Goal: Information Seeking & Learning: Understand process/instructions

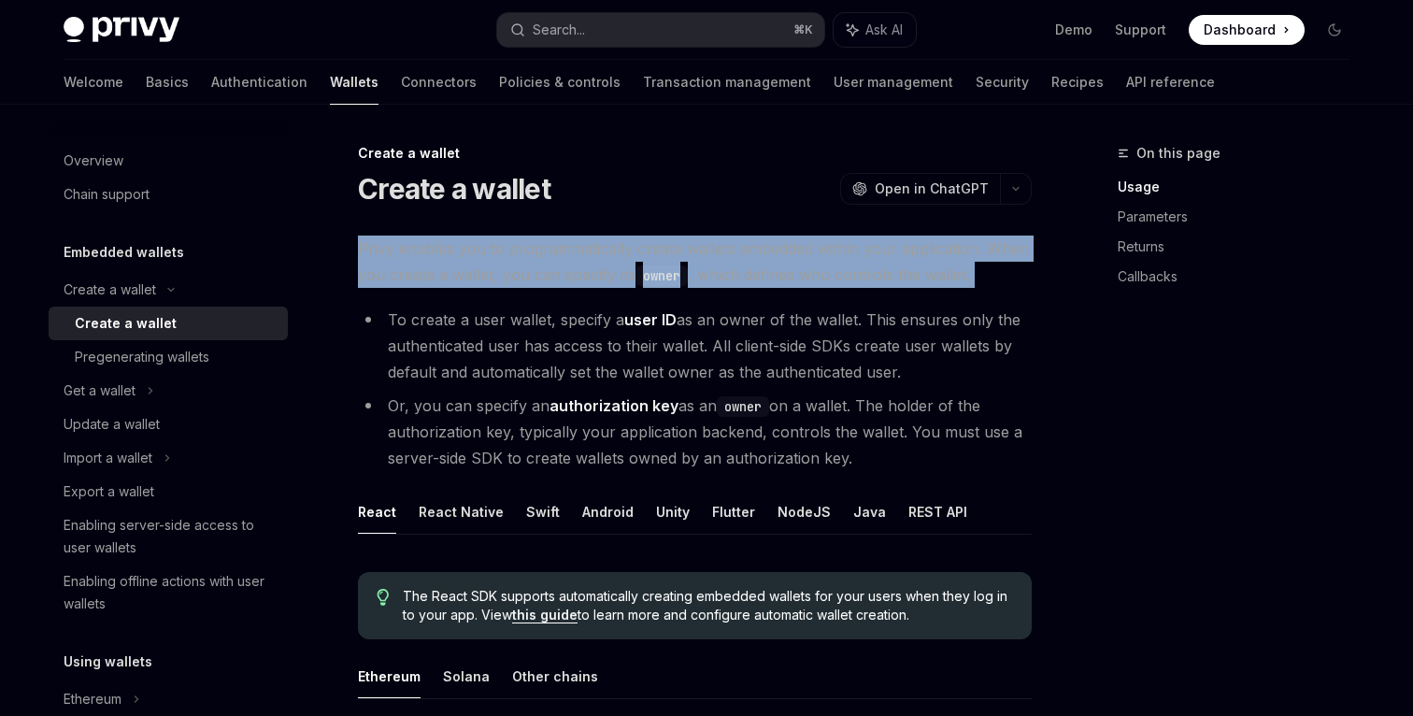
drag, startPoint x: 360, startPoint y: 251, endPoint x: 574, endPoint y: 288, distance: 217.0
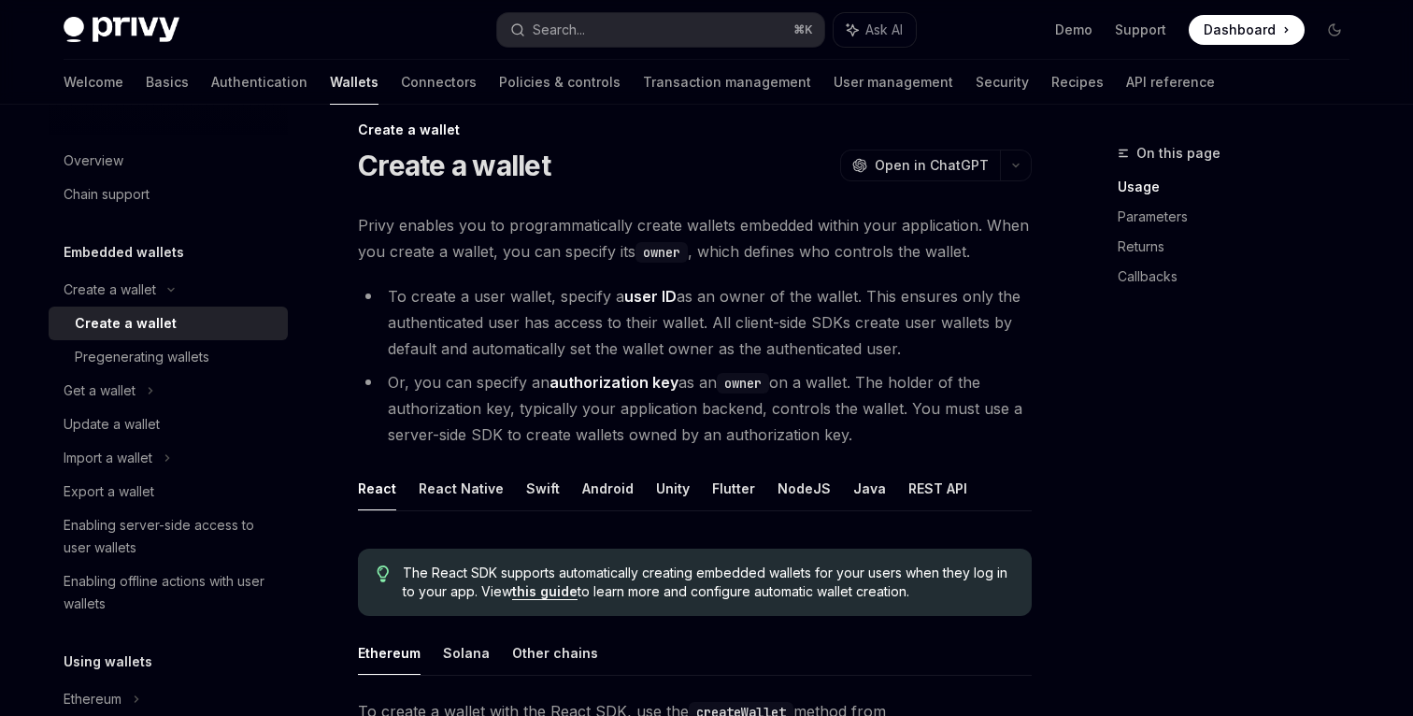
scroll to position [25, 0]
drag, startPoint x: 352, startPoint y: 255, endPoint x: 495, endPoint y: 255, distance: 142.9
click at [495, 255] on span "Privy enables you to programmatically create wallets embedded within your appli…" at bounding box center [695, 236] width 674 height 52
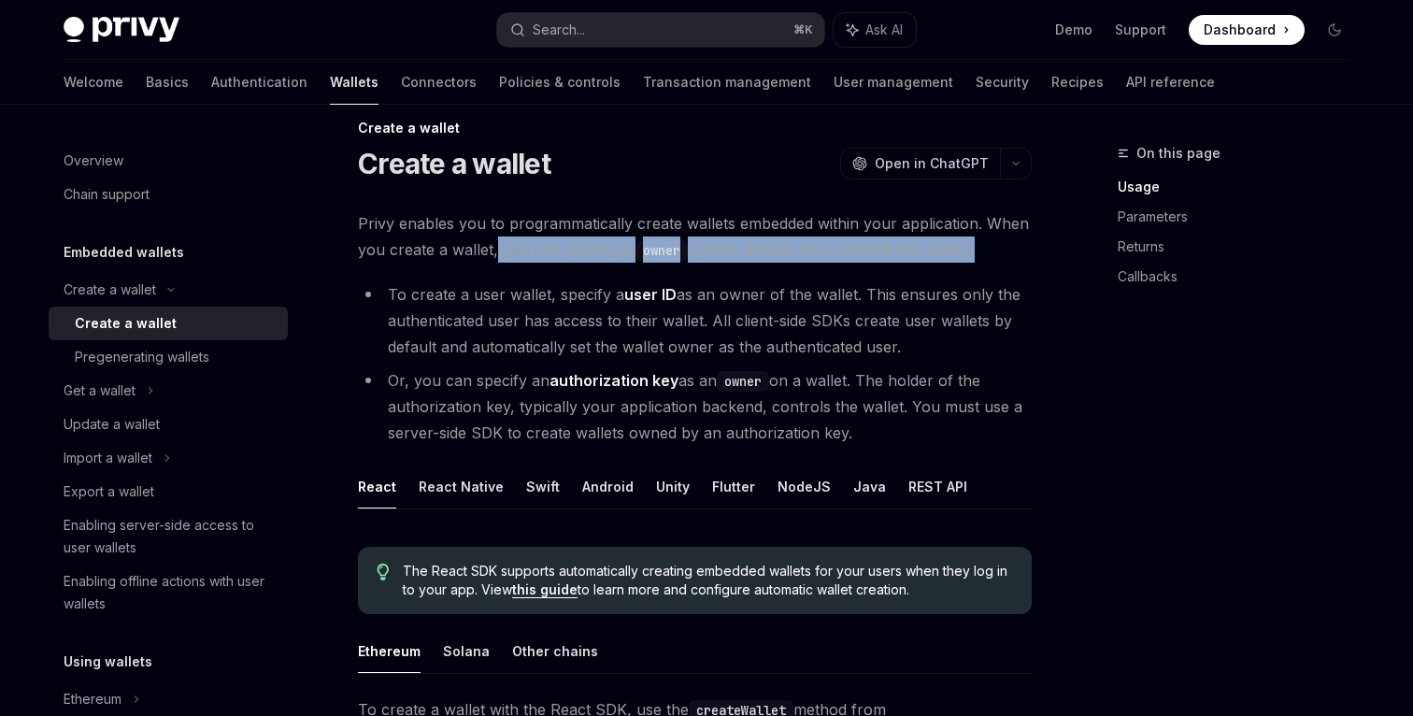
drag, startPoint x: 495, startPoint y: 253, endPoint x: 740, endPoint y: 272, distance: 245.5
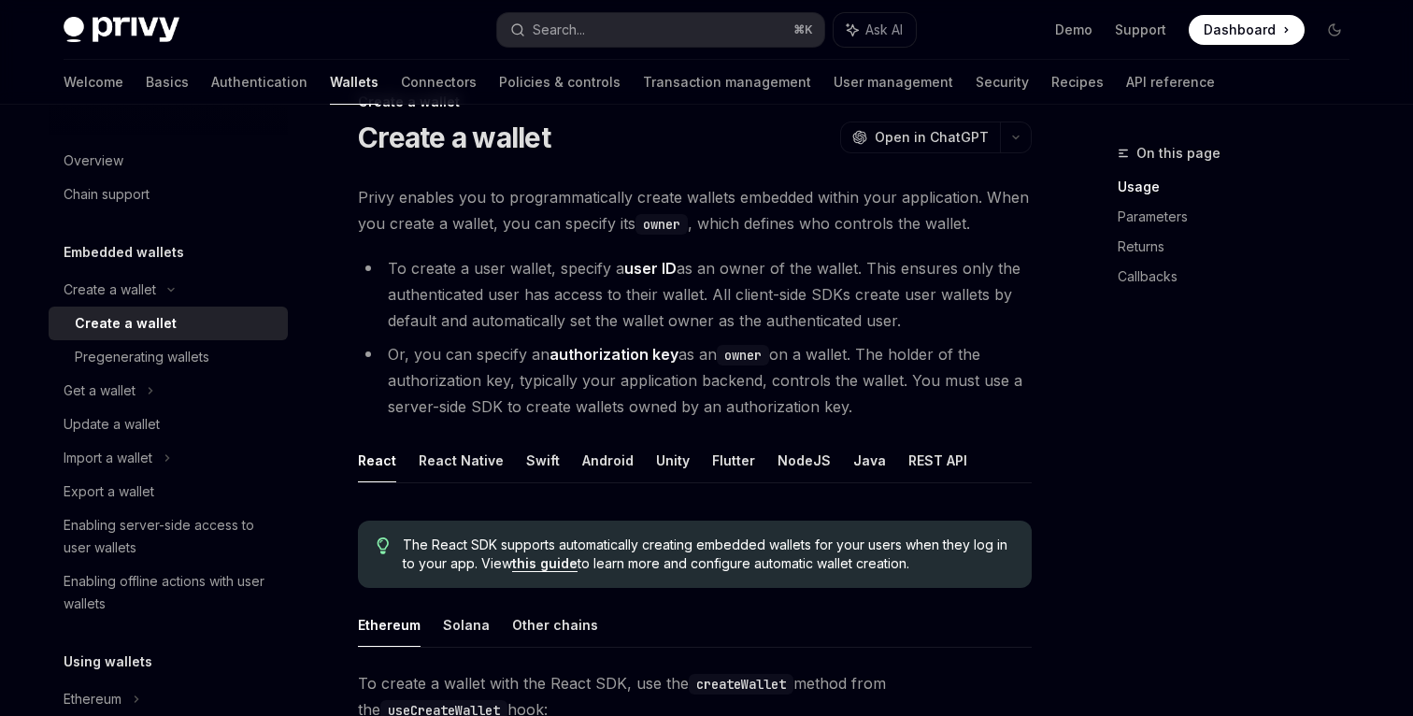
scroll to position [52, 0]
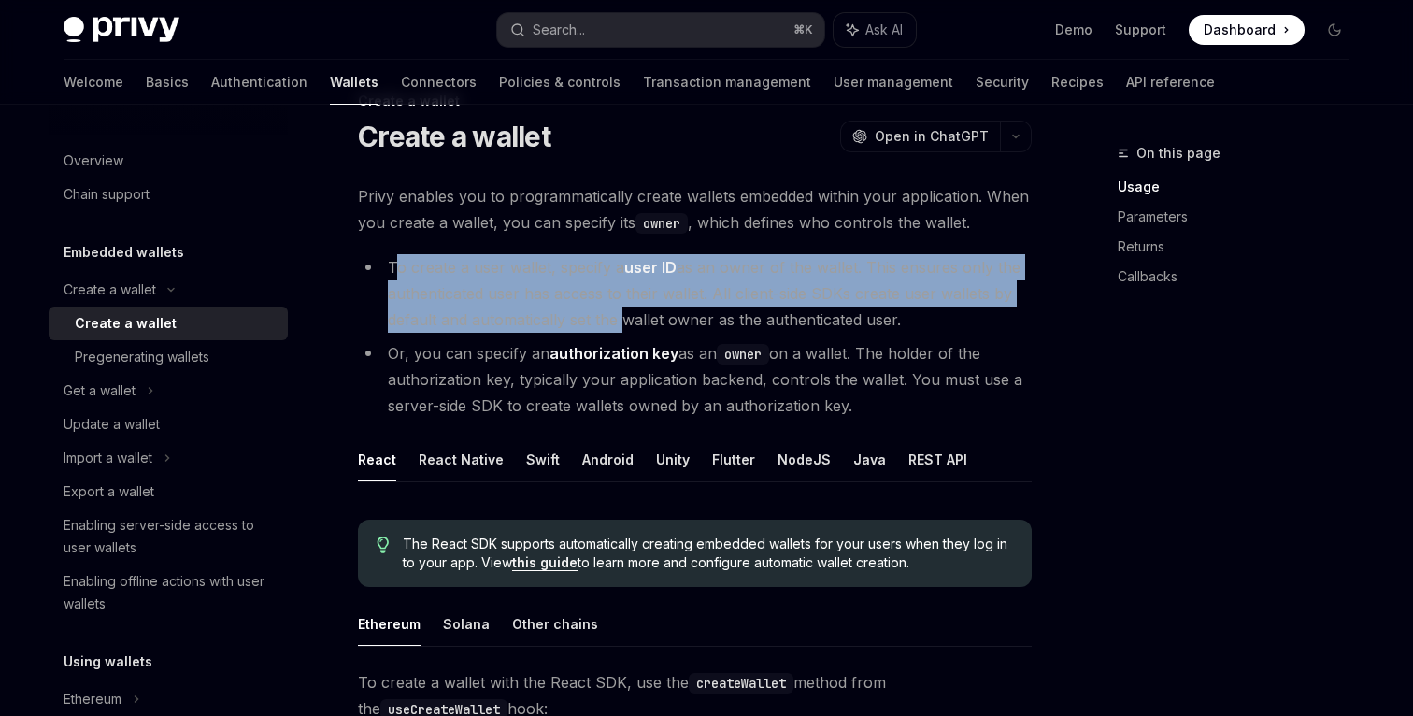
drag, startPoint x: 393, startPoint y: 269, endPoint x: 616, endPoint y: 306, distance: 225.5
click at [618, 307] on li "To create a user wallet, specify a user ID as an owner of the wallet. This ensu…" at bounding box center [695, 293] width 674 height 78
click at [616, 306] on li "To create a user wallet, specify a user ID as an owner of the wallet. This ensu…" at bounding box center [695, 293] width 674 height 78
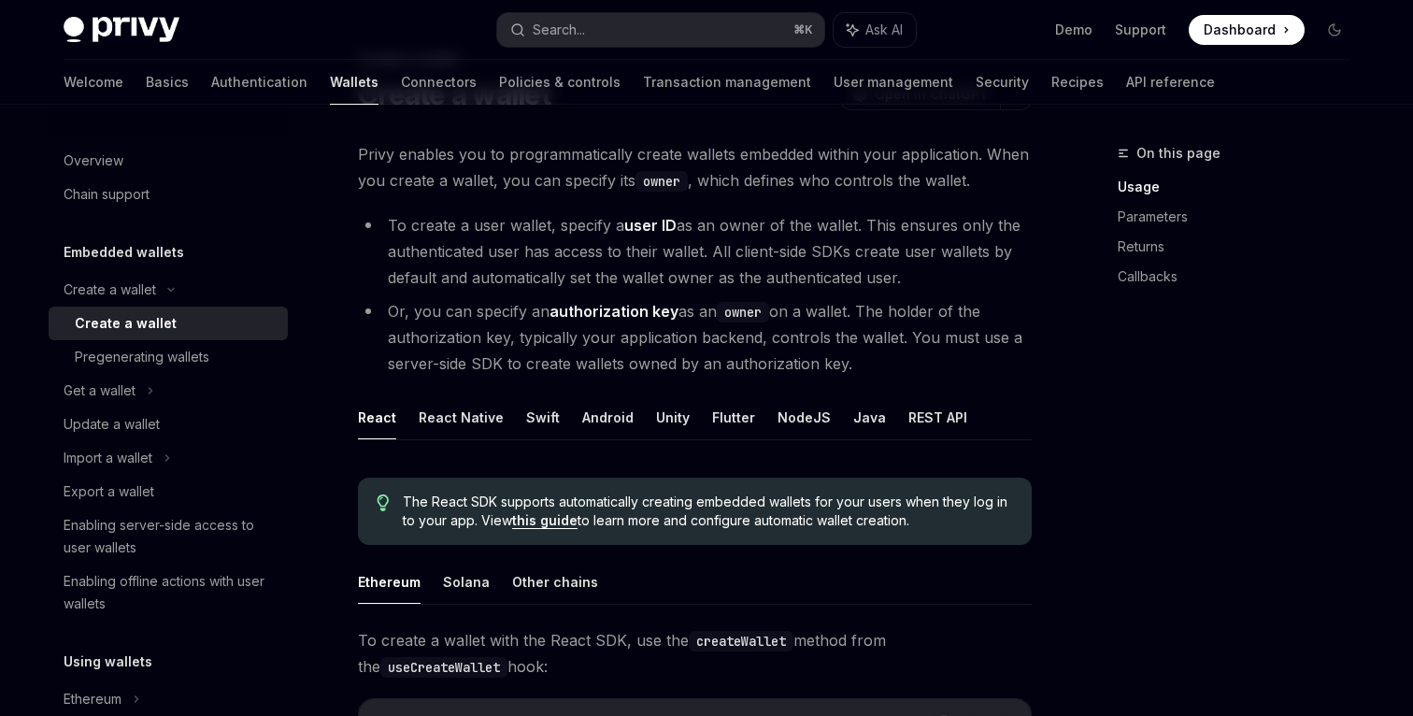
scroll to position [95, 0]
drag, startPoint x: 864, startPoint y: 224, endPoint x: 917, endPoint y: 275, distance: 73.4
click at [917, 275] on li "To create a user wallet, specify a user ID as an owner of the wallet. This ensu…" at bounding box center [695, 250] width 674 height 78
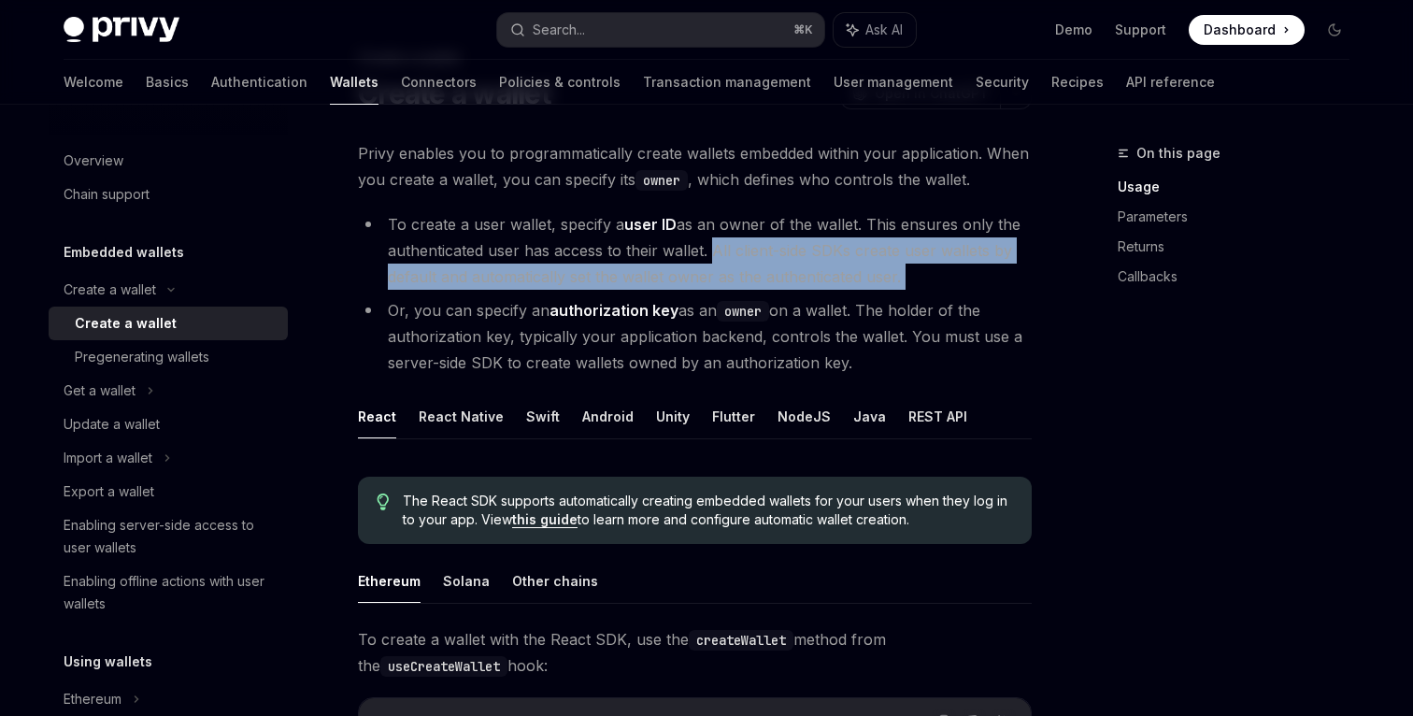
drag, startPoint x: 706, startPoint y: 244, endPoint x: 932, endPoint y: 291, distance: 231.1
click at [932, 291] on ul "To create a user wallet, specify a user ID as an owner of the wallet. This ensu…" at bounding box center [695, 293] width 674 height 164
click at [931, 291] on ul "To create a user wallet, specify a user ID as an owner of the wallet. This ensu…" at bounding box center [695, 293] width 674 height 164
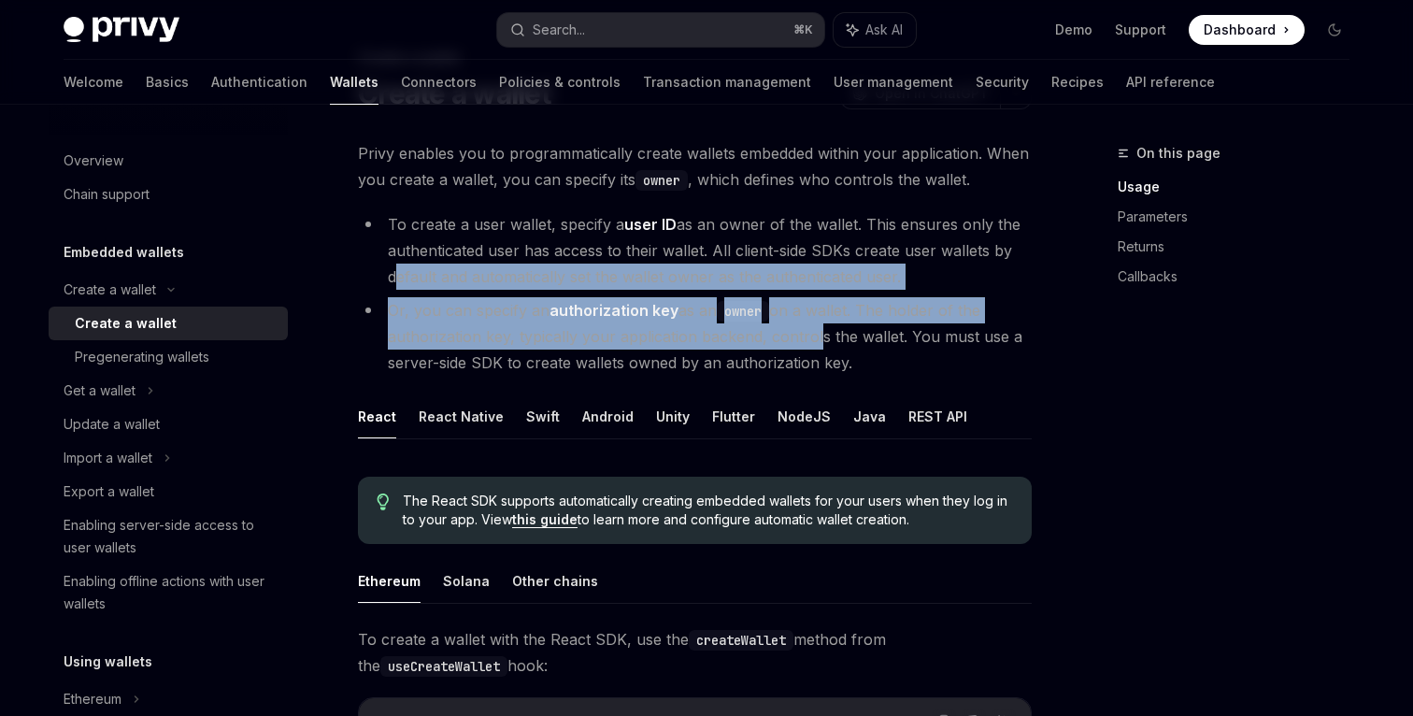
drag, startPoint x: 388, startPoint y: 278, endPoint x: 811, endPoint y: 326, distance: 425.9
click at [812, 327] on ul "To create a user wallet, specify a user ID as an owner of the wallet. This ensu…" at bounding box center [695, 293] width 674 height 164
click at [811, 326] on li "Or, you can specify an authorization key as an owner on a wallet. The holder of…" at bounding box center [695, 336] width 674 height 78
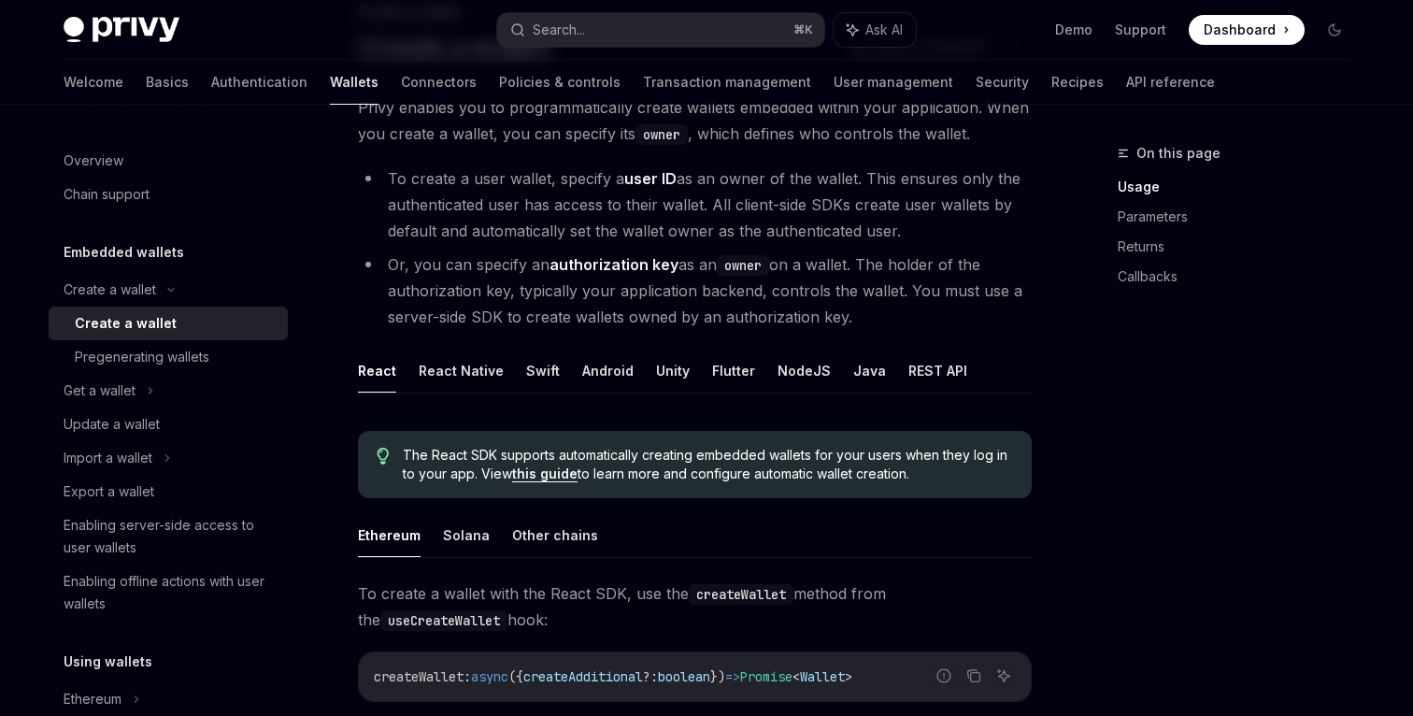
scroll to position [142, 0]
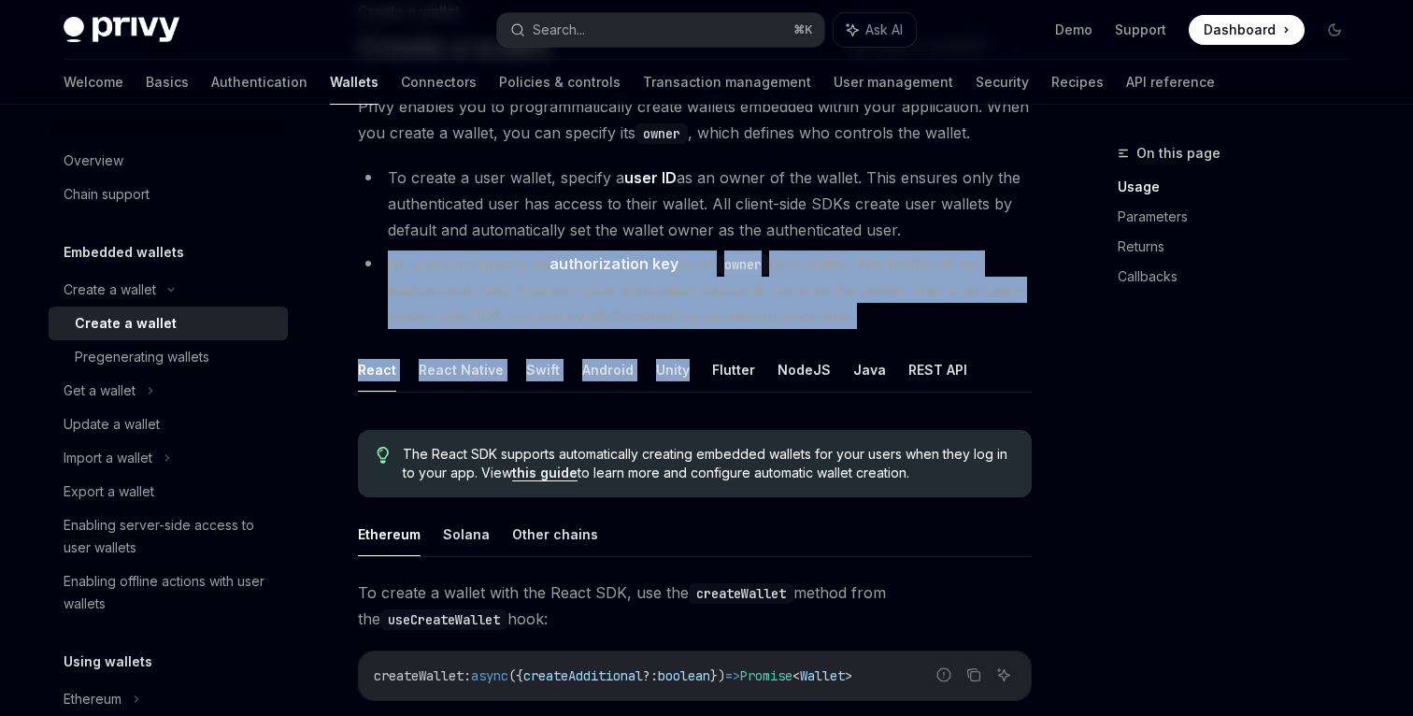
drag, startPoint x: 384, startPoint y: 262, endPoint x: 737, endPoint y: 334, distance: 360.4
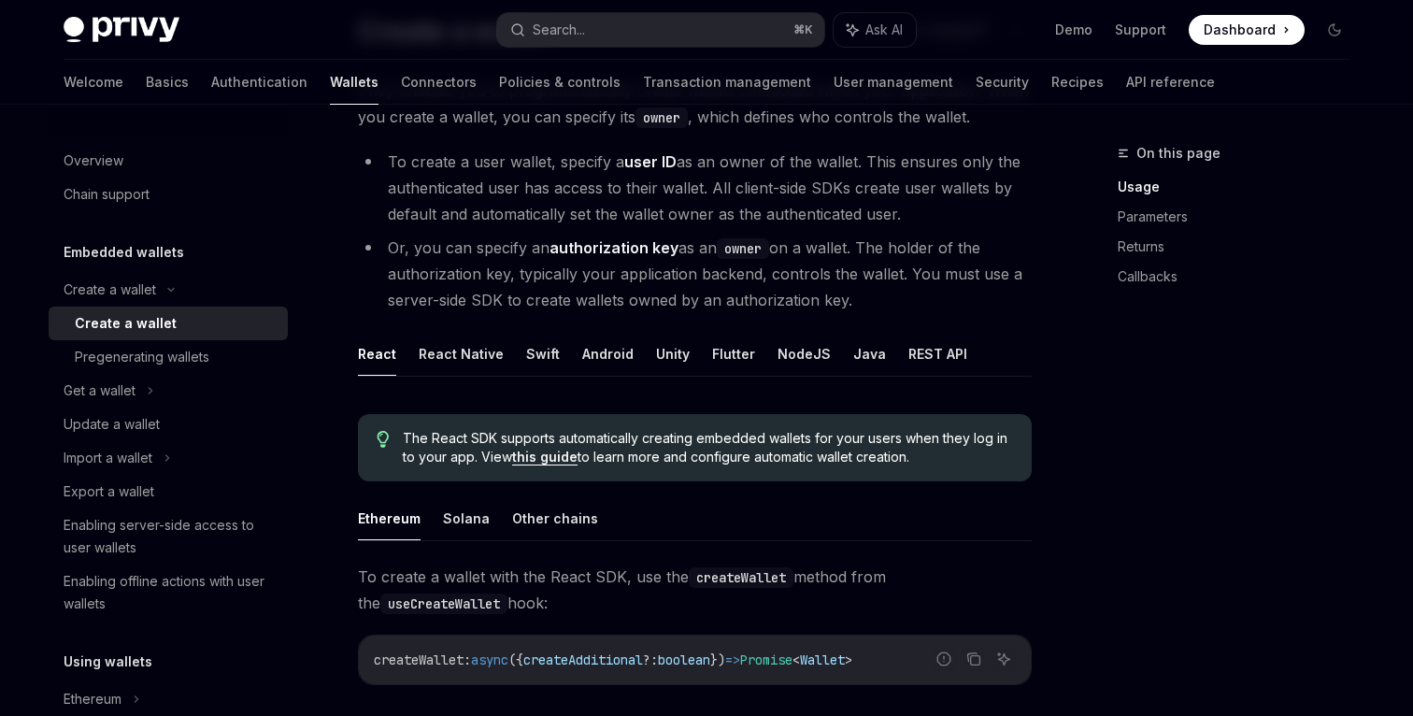
scroll to position [171, 0]
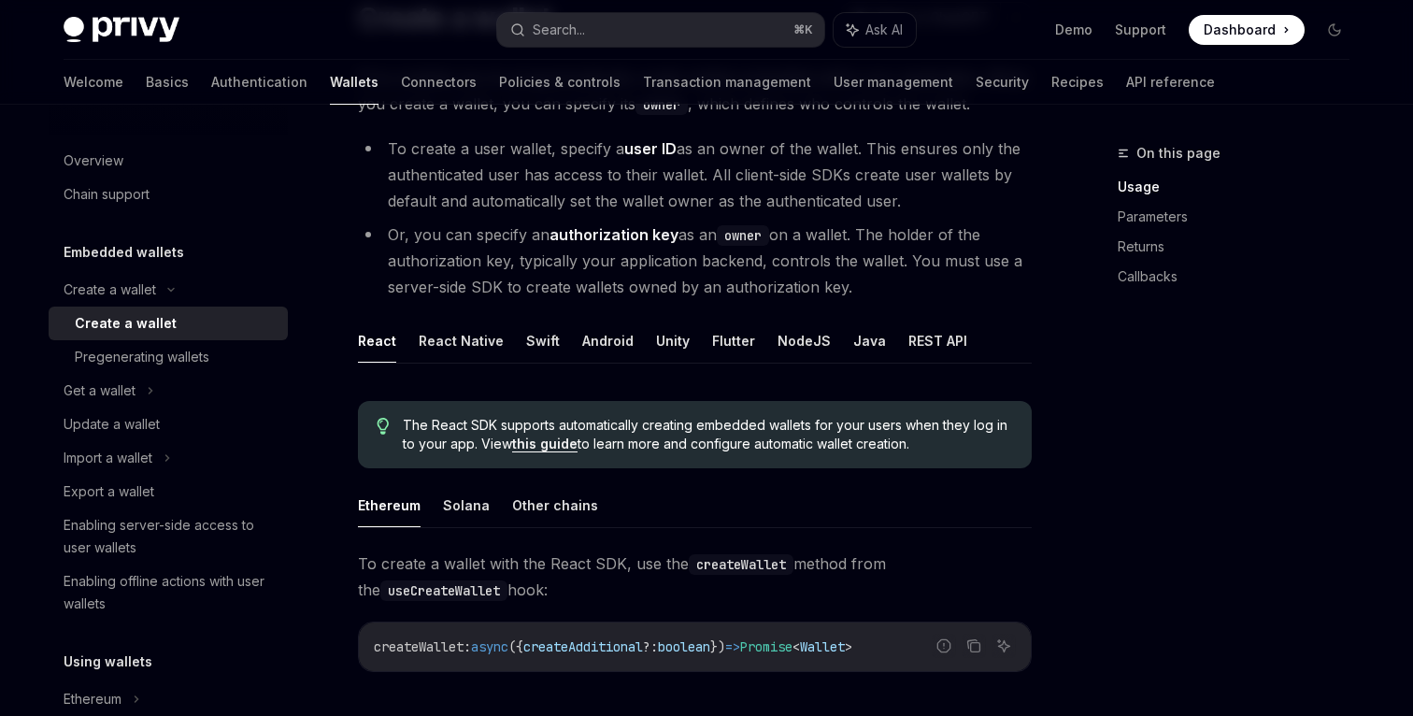
drag, startPoint x: 777, startPoint y: 235, endPoint x: 848, endPoint y: 286, distance: 87.1
click at [848, 286] on li "Or, you can specify an authorization key as an owner on a wallet. The holder of…" at bounding box center [695, 260] width 674 height 78
drag, startPoint x: 865, startPoint y: 232, endPoint x: 866, endPoint y: 283, distance: 51.4
click at [866, 283] on li "Or, you can specify an authorization key as an owner on a wallet. The holder of…" at bounding box center [695, 260] width 674 height 78
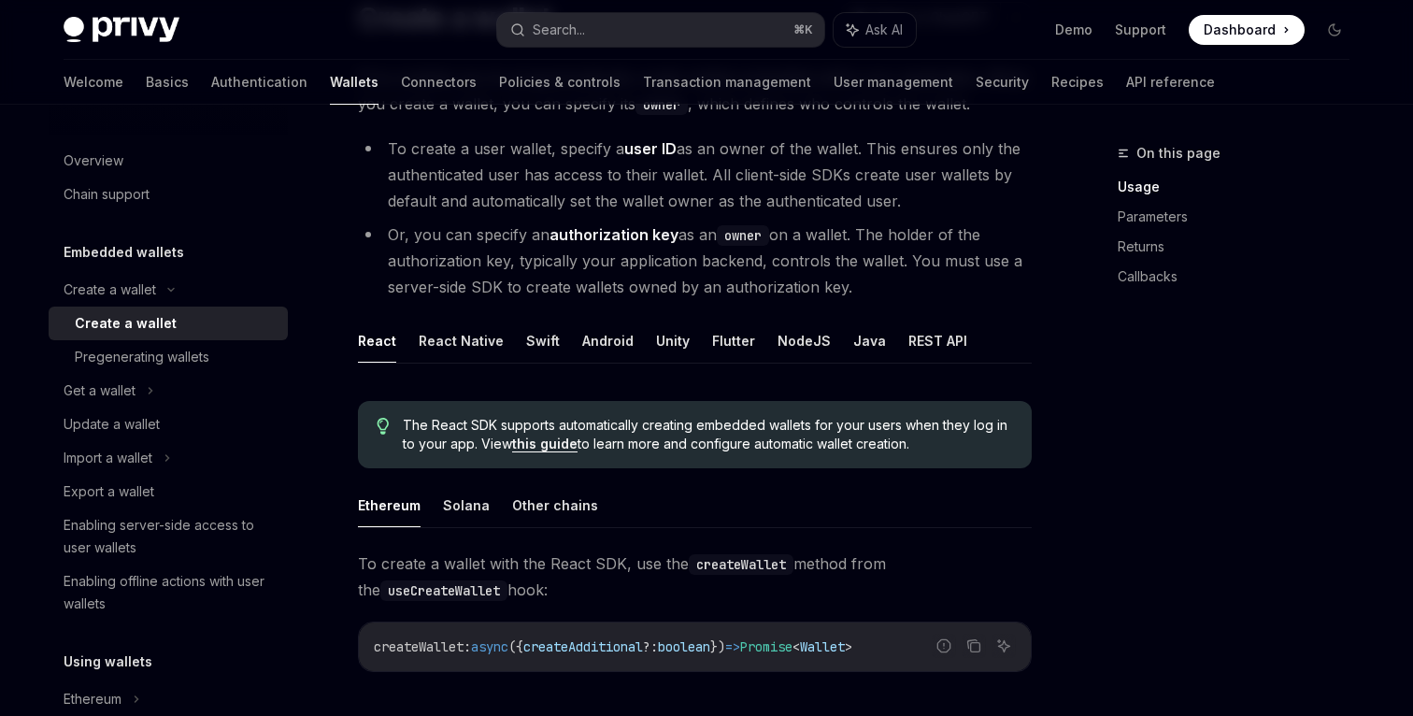
click at [866, 283] on li "Or, you can specify an authorization key as an owner on a wallet. The holder of…" at bounding box center [695, 260] width 674 height 78
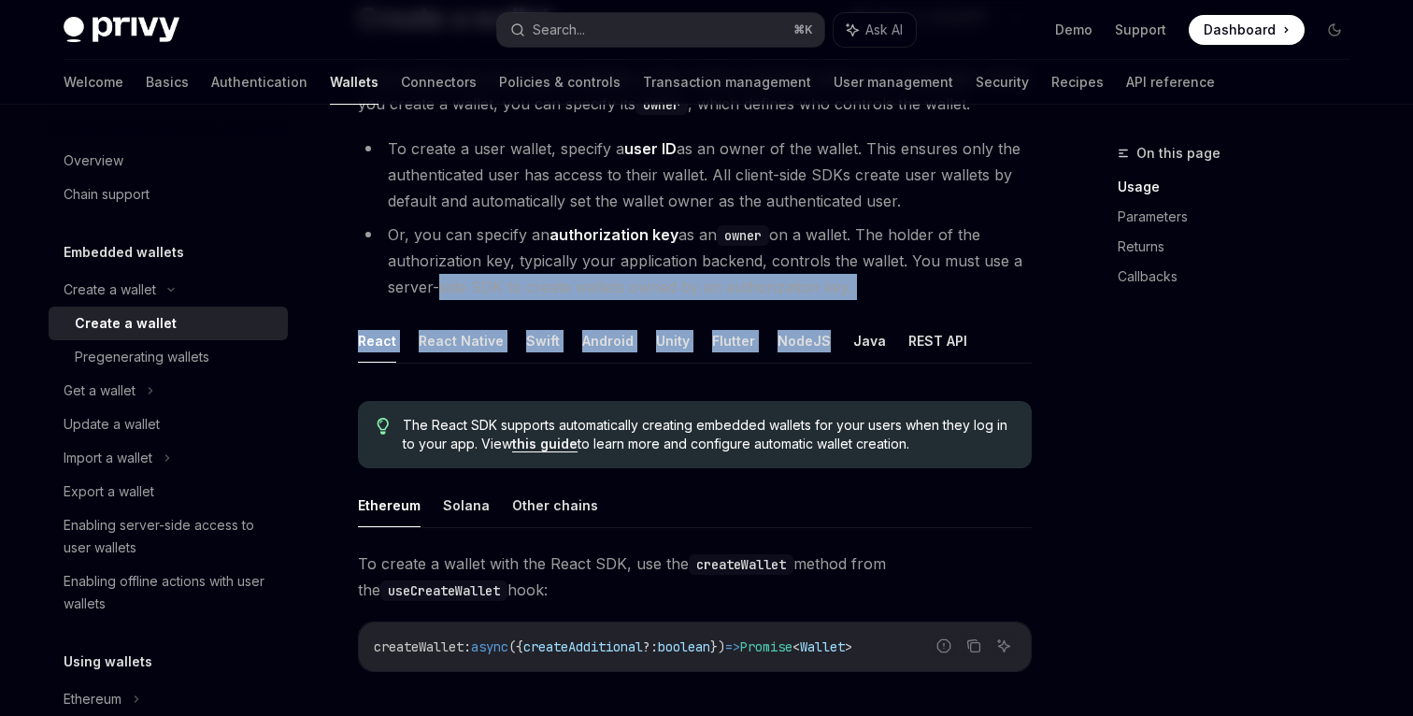
drag, startPoint x: 433, startPoint y: 282, endPoint x: 841, endPoint y: 300, distance: 407.7
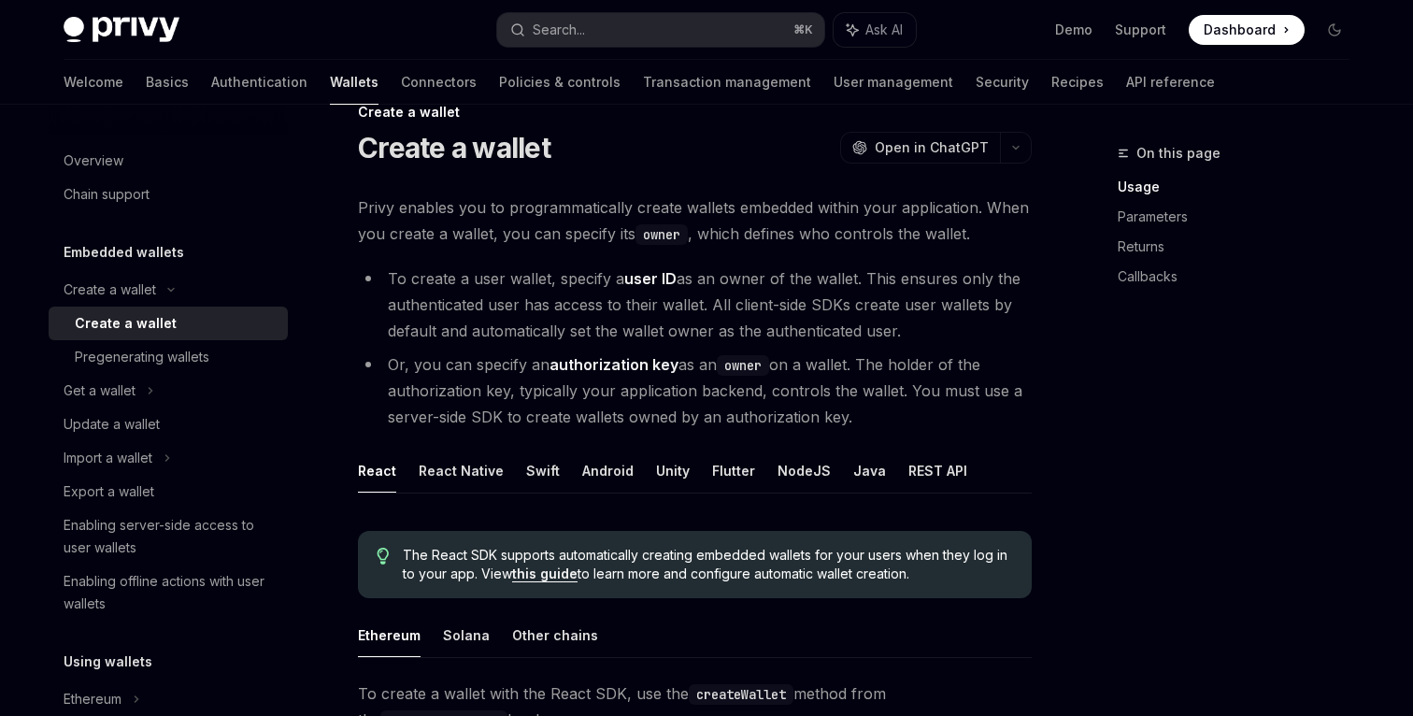
scroll to position [43, 0]
click at [475, 468] on button "React Native" at bounding box center [461, 469] width 85 height 44
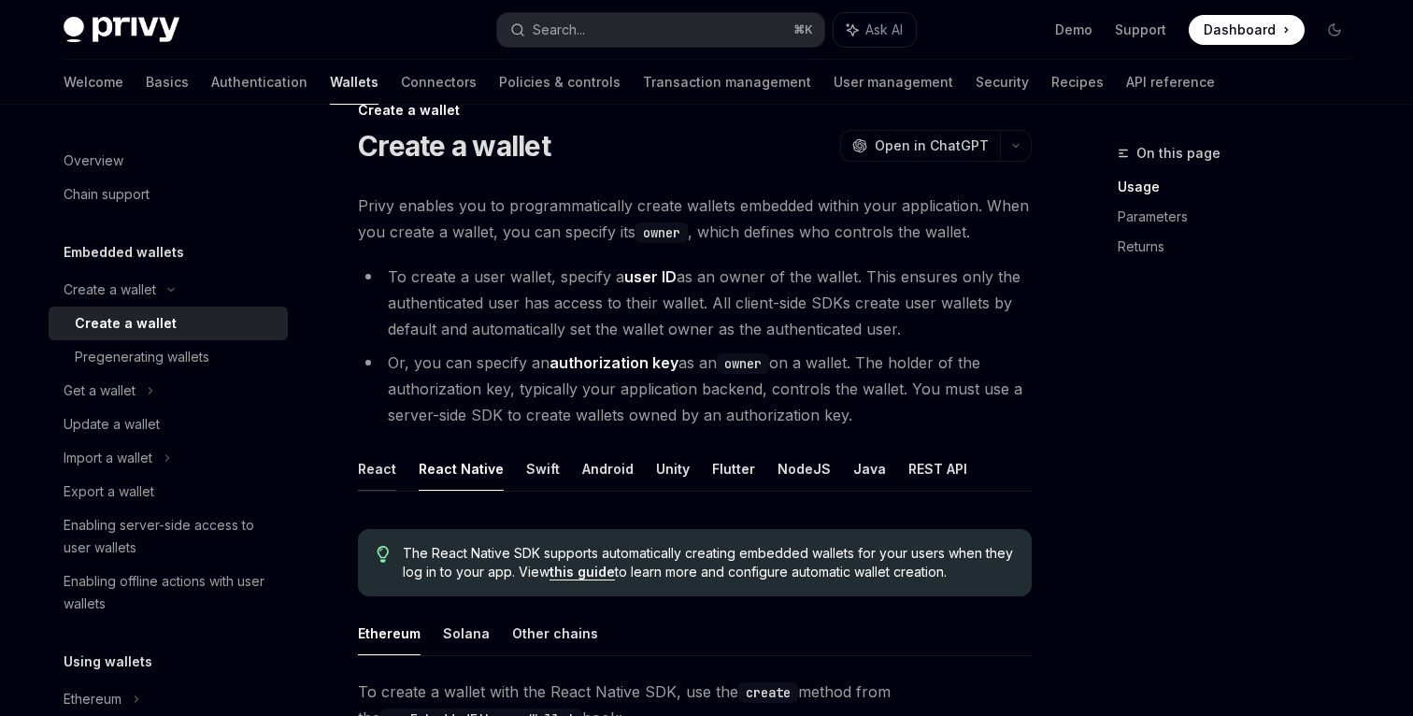
click at [383, 472] on button "React" at bounding box center [377, 469] width 38 height 44
type textarea "*"
